Goal: Task Accomplishment & Management: Complete application form

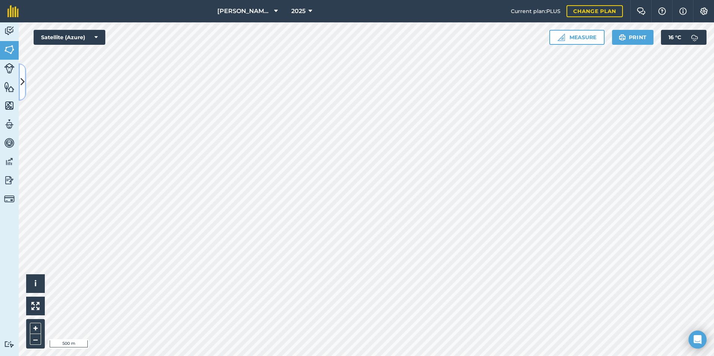
click at [24, 82] on icon at bounding box center [23, 81] width 4 height 13
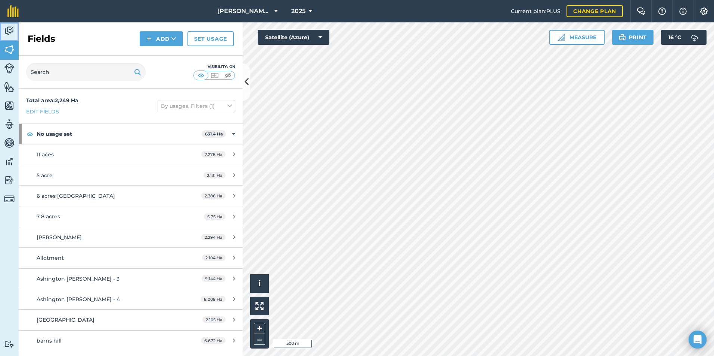
click at [7, 31] on img at bounding box center [9, 30] width 10 height 11
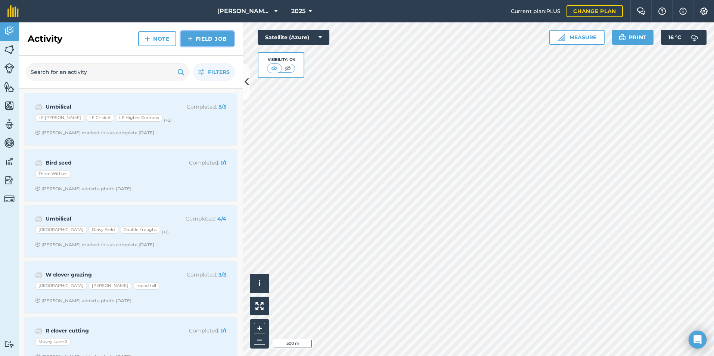
click at [197, 40] on link "Field Job" at bounding box center [207, 38] width 53 height 15
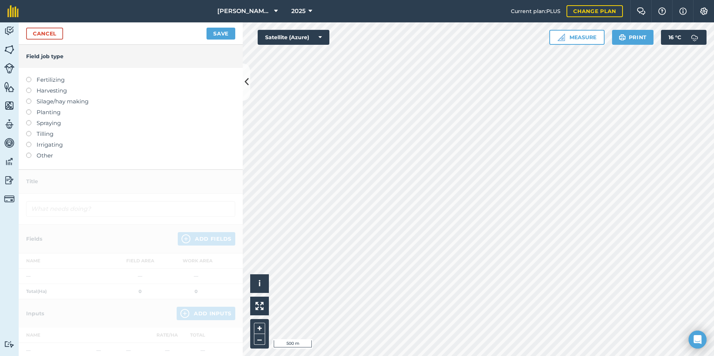
click at [55, 102] on label "Silage/hay making" at bounding box center [130, 101] width 209 height 9
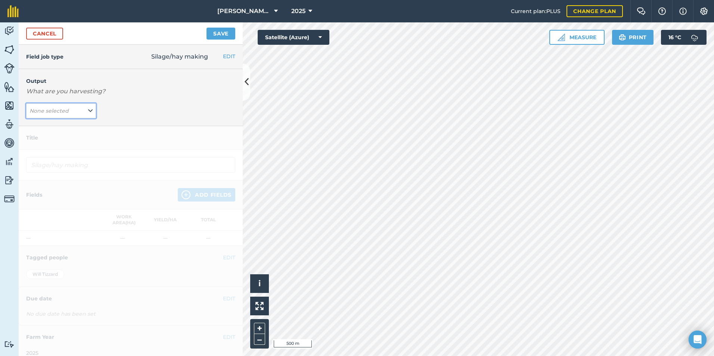
click at [83, 114] on button "None selected" at bounding box center [61, 110] width 70 height 15
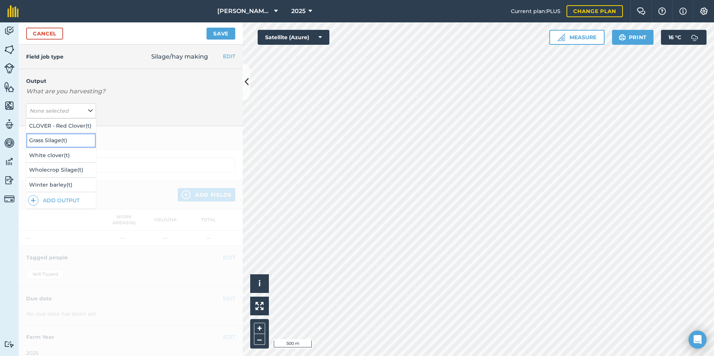
click at [72, 139] on button "Grass Silage ( t )" at bounding box center [61, 140] width 70 height 14
type input "Silage/hay making Grass Silage"
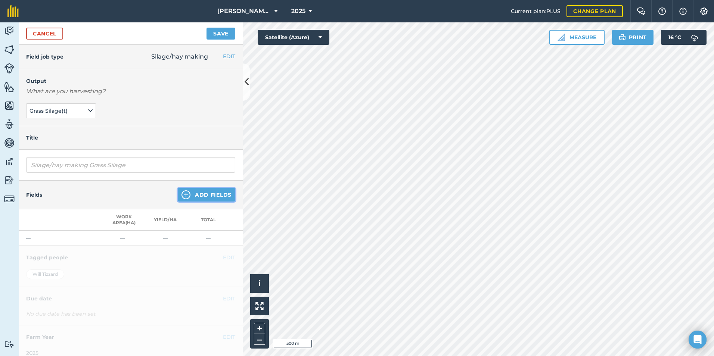
click at [190, 190] on button "Add Fields" at bounding box center [207, 194] width 58 height 13
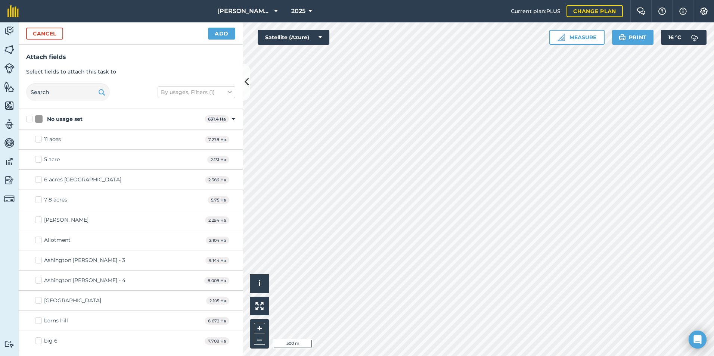
checkbox input "true"
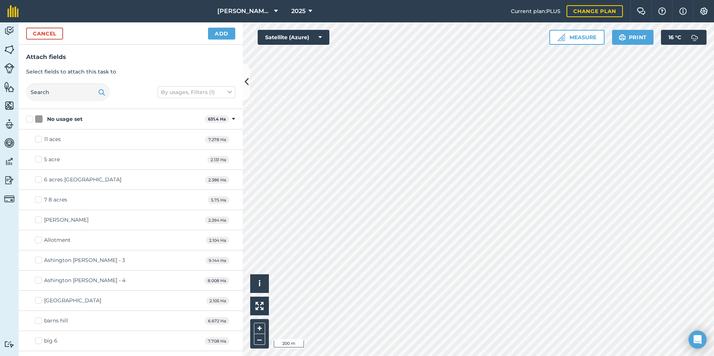
checkbox input "true"
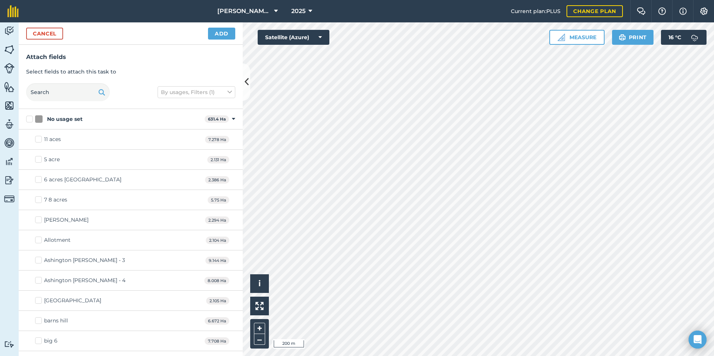
checkbox input "false"
checkbox input "true"
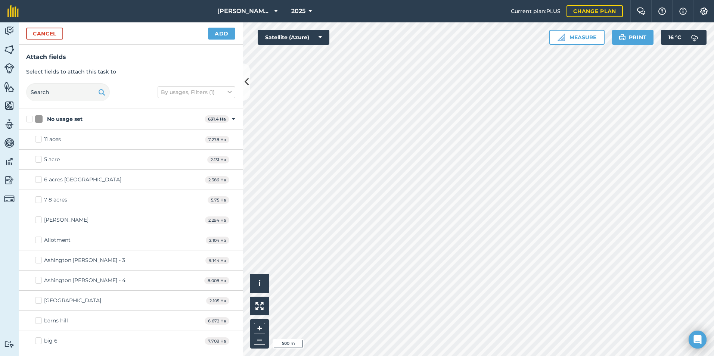
checkbox input "true"
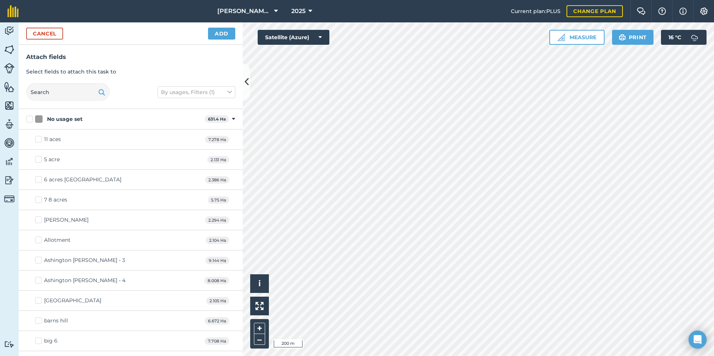
checkbox input "true"
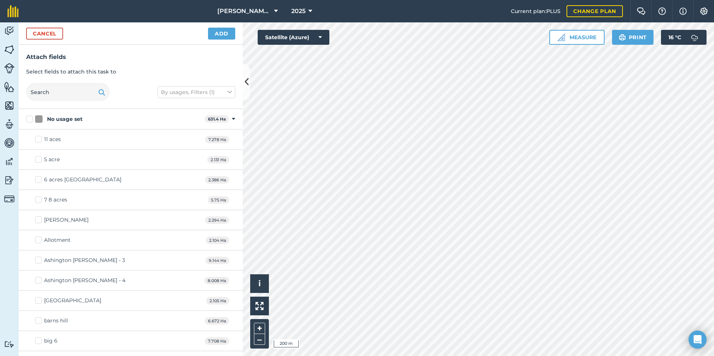
checkbox input "true"
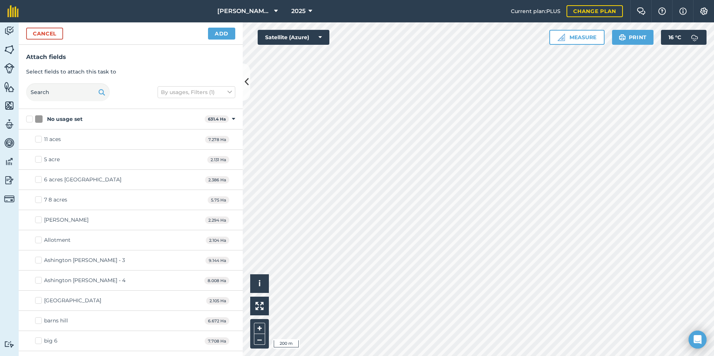
checkbox input "true"
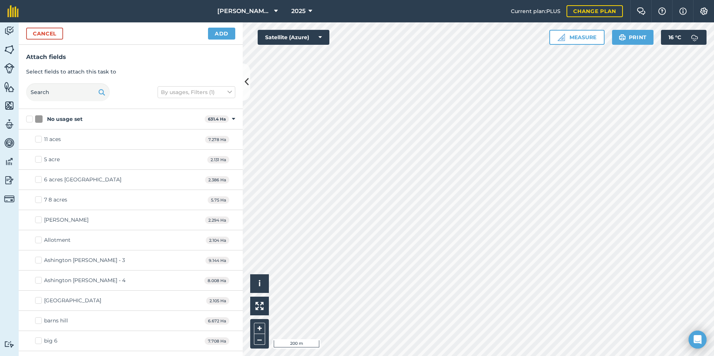
checkbox input "true"
click at [46, 35] on button "Cancel" at bounding box center [44, 34] width 37 height 12
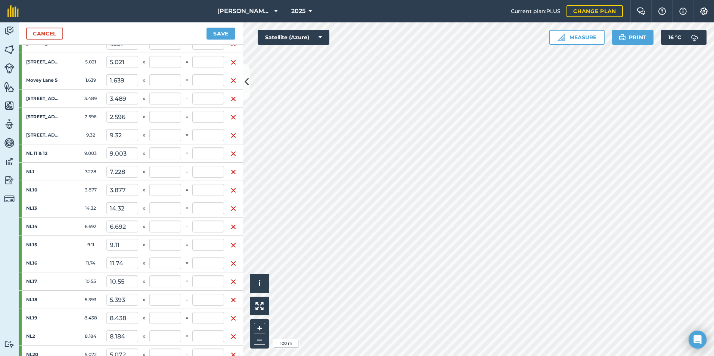
scroll to position [38, 0]
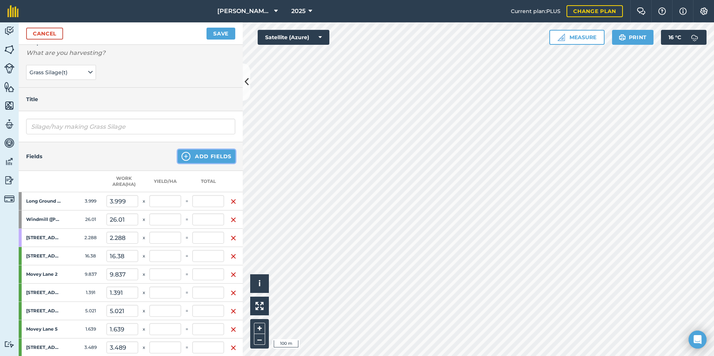
click at [200, 159] on button "Add Fields" at bounding box center [207, 156] width 58 height 13
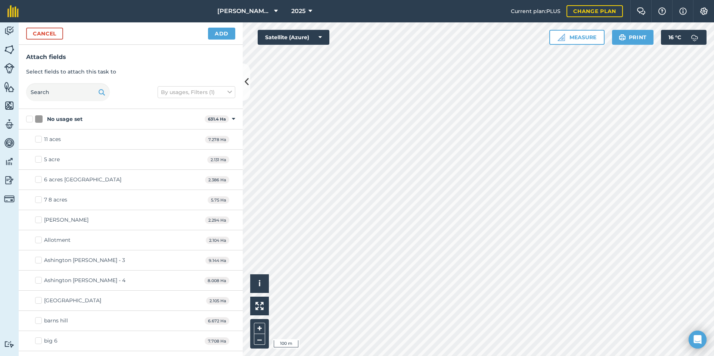
checkbox input "true"
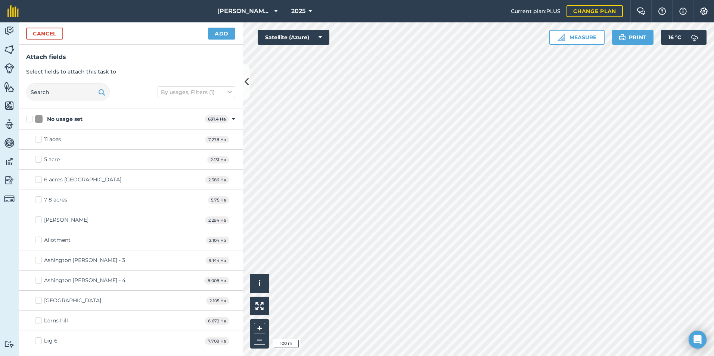
checkbox input "true"
checkbox input "false"
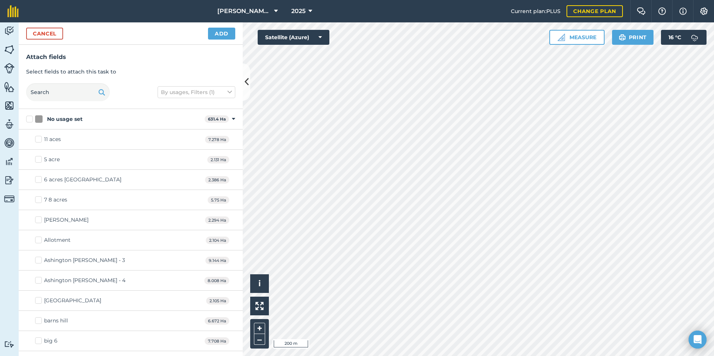
checkbox input "true"
click at [233, 32] on button "Add" at bounding box center [221, 34] width 27 height 12
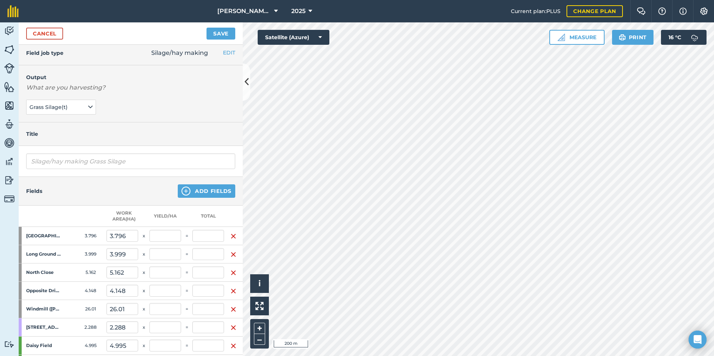
scroll to position [0, 0]
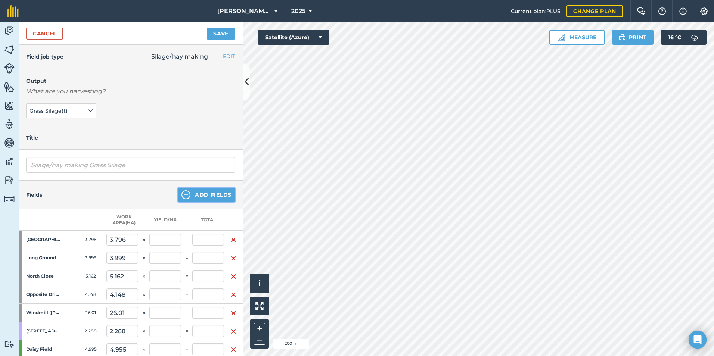
click at [200, 191] on button "Add Fields" at bounding box center [207, 194] width 58 height 13
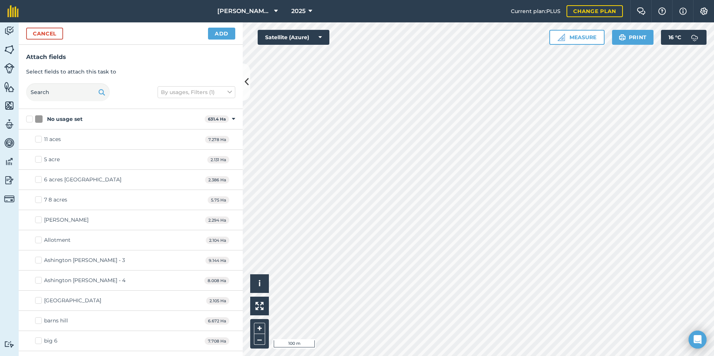
checkbox input "true"
click at [225, 30] on button "Add" at bounding box center [221, 34] width 27 height 12
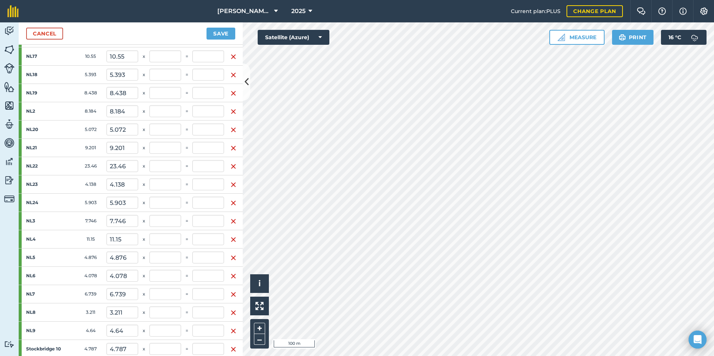
scroll to position [862, 0]
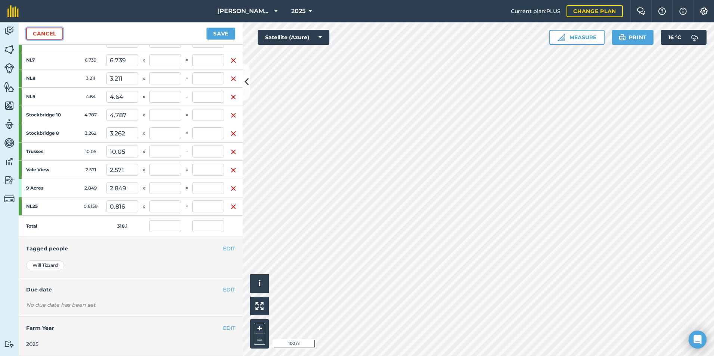
click at [51, 35] on link "Cancel" at bounding box center [44, 34] width 37 height 12
